Goal: Check status: Check status

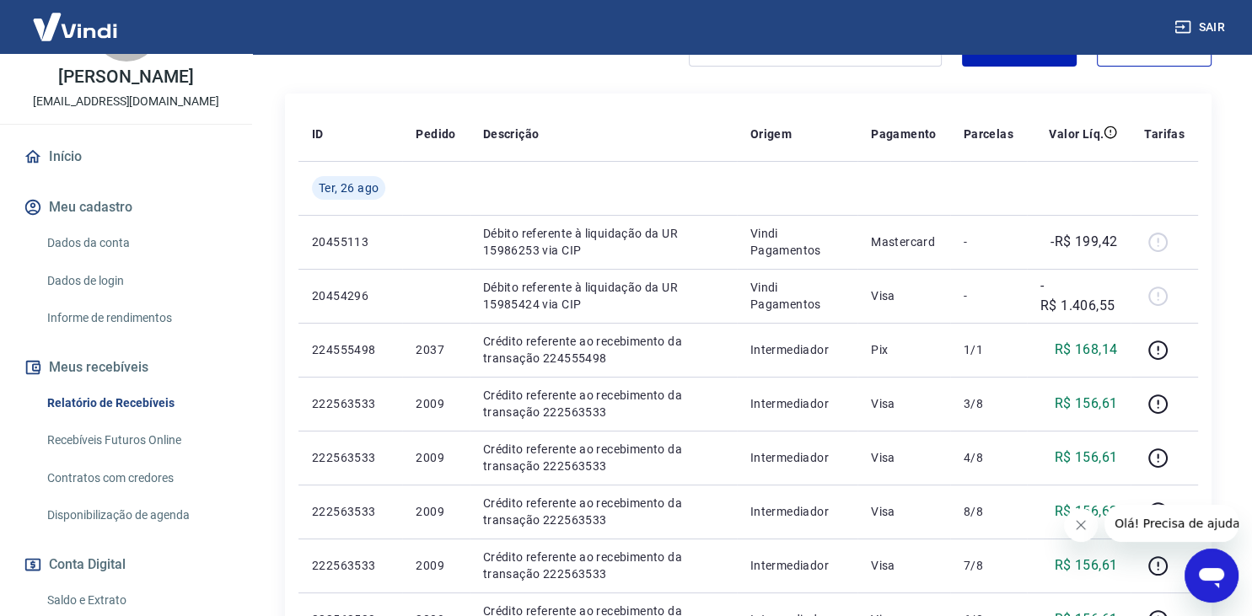
scroll to position [178, 0]
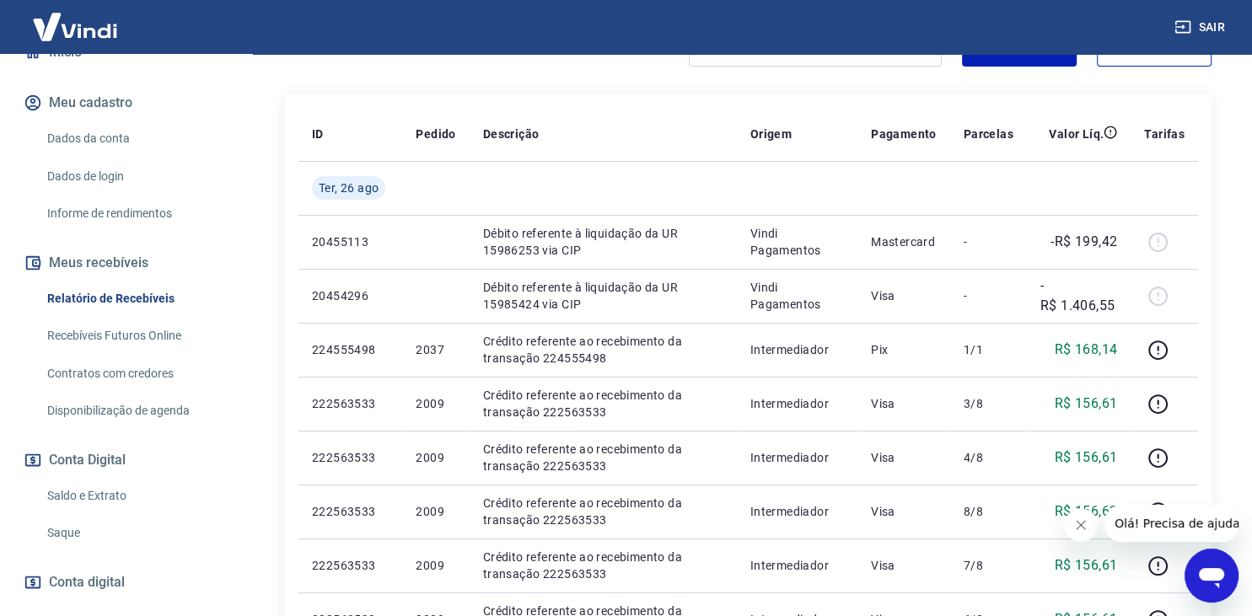
click at [107, 498] on link "Saldo e Extrato" at bounding box center [135, 496] width 191 height 35
